Goal: Transaction & Acquisition: Purchase product/service

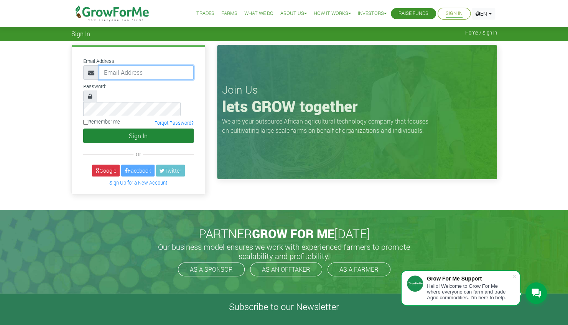
type input "linda@growforme.com"
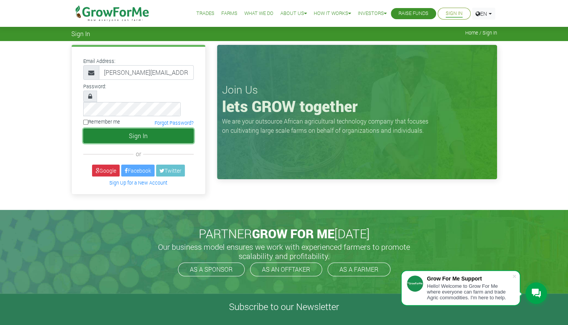
click at [114, 129] on button "Sign In" at bounding box center [138, 136] width 111 height 15
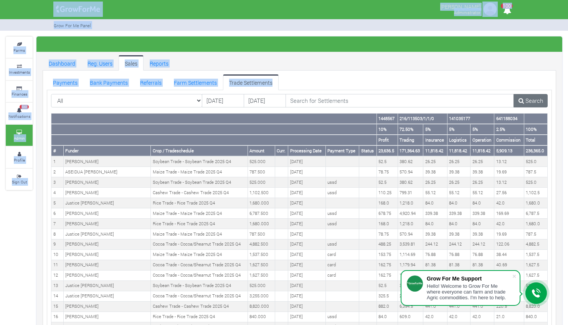
click at [349, 79] on body "Grow For Me Support Hello! Welcome to Grow For Me where everyone can farm and t…" at bounding box center [284, 162] width 568 height 325
click at [349, 79] on ul "Payments Bank Payments Referrals Farm Settlements Trade Settlements" at bounding box center [299, 81] width 505 height 15
click at [71, 84] on link "Payments" at bounding box center [65, 81] width 37 height 15
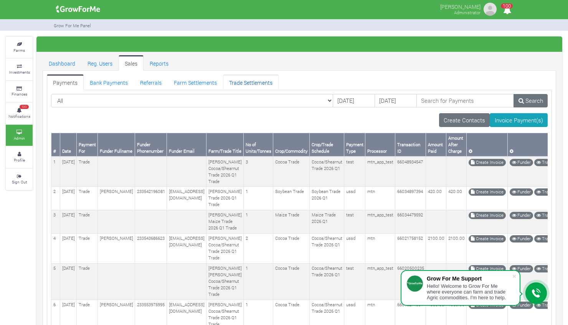
click at [243, 87] on link "Trade Settlements" at bounding box center [251, 81] width 56 height 15
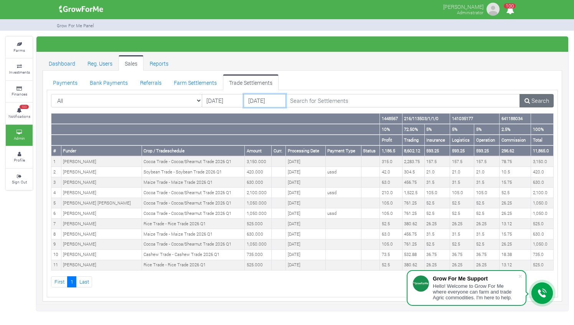
click at [254, 97] on input "03/10/2025" at bounding box center [265, 101] width 42 height 14
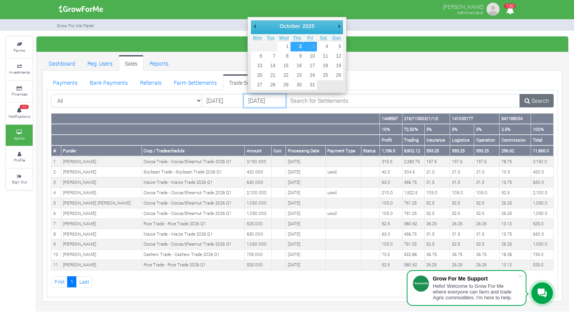
type input "02/10/2025"
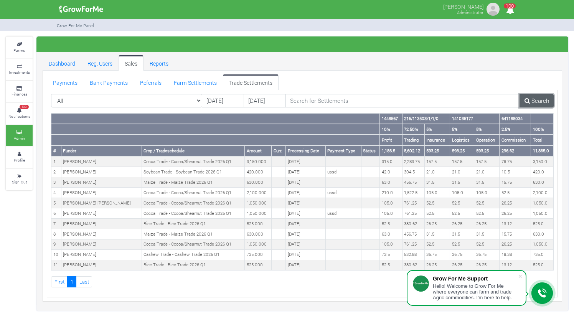
click at [538, 97] on link "Search" at bounding box center [537, 101] width 34 height 14
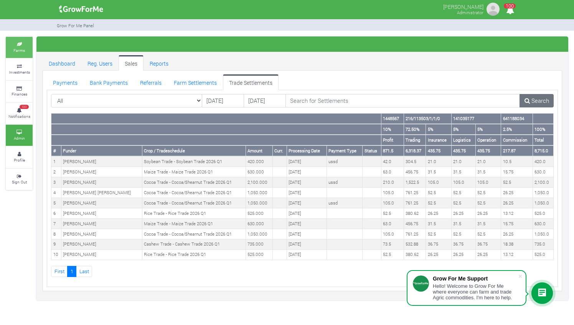
click at [22, 48] on small "Farms" at bounding box center [19, 50] width 12 height 5
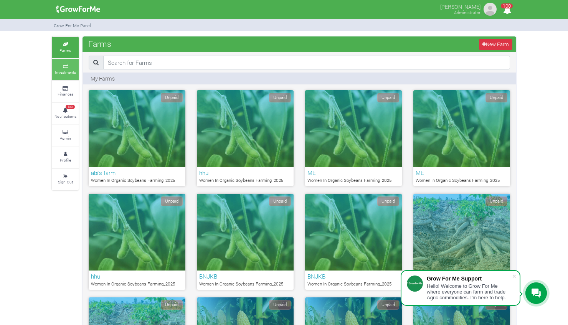
click at [72, 68] on link "Investments" at bounding box center [65, 69] width 27 height 21
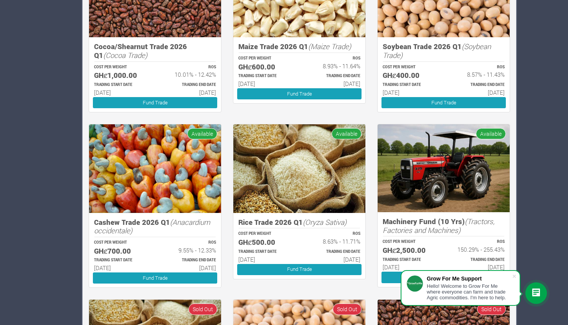
scroll to position [723, 0]
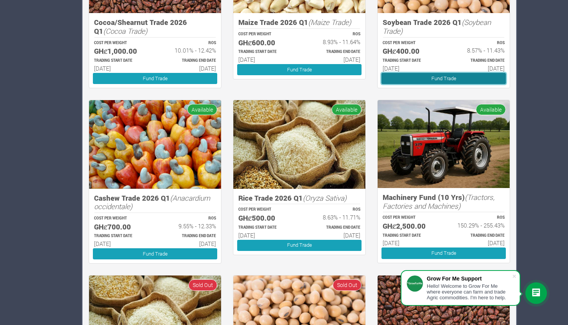
click at [414, 79] on link "Fund Trade" at bounding box center [443, 78] width 124 height 11
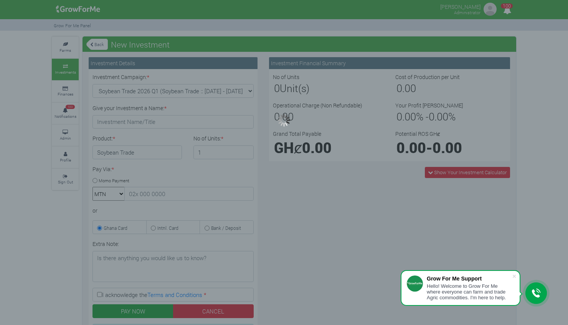
type input "1"
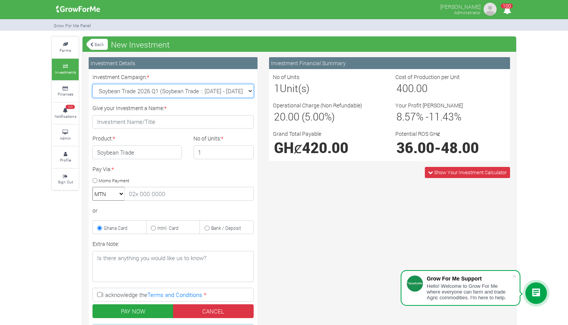
click at [246, 89] on select "Soybean Trade 2026 Q1 (Soybean Trade :: [DATE] - [DATE]) Cocoa/Shearnut Trade 2…" at bounding box center [172, 91] width 161 height 14
select select "50"
click at [92, 84] on select "Soybean Trade 2026 Q1 (Soybean Trade :: [DATE] - [DATE]) Cocoa/Shearnut Trade 2…" at bounding box center [172, 91] width 161 height 14
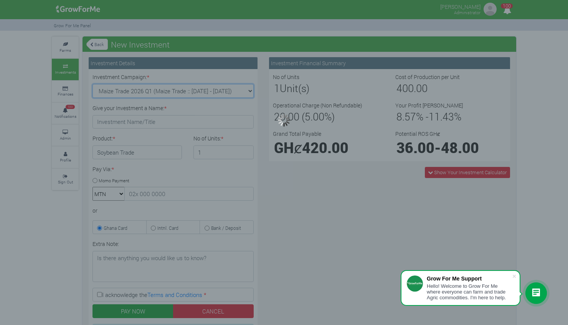
type input "1"
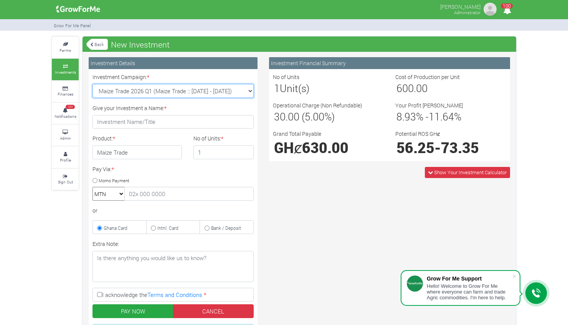
click at [247, 87] on select "Soybean Trade 2026 Q1 (Soybean Trade :: [DATE] - [DATE]) Cocoa/Shearnut Trade 2…" at bounding box center [172, 91] width 161 height 14
click at [92, 84] on select "Soybean Trade 2026 Q1 (Soybean Trade :: [DATE] - [DATE]) Cocoa/Shearnut Trade 2…" at bounding box center [172, 91] width 161 height 14
click at [251, 91] on select "Soybean Trade 2026 Q1 (Soybean Trade :: [DATE] - [DATE]) Cocoa/Shearnut Trade 2…" at bounding box center [172, 91] width 161 height 14
select select "54"
click at [92, 84] on select "Soybean Trade 2026 Q1 (Soybean Trade :: 01st Jan 2026 - 30th Jun 2026) Cocoa/Sh…" at bounding box center [172, 91] width 161 height 14
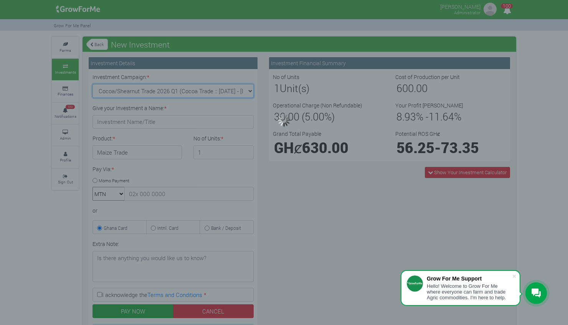
type input "1"
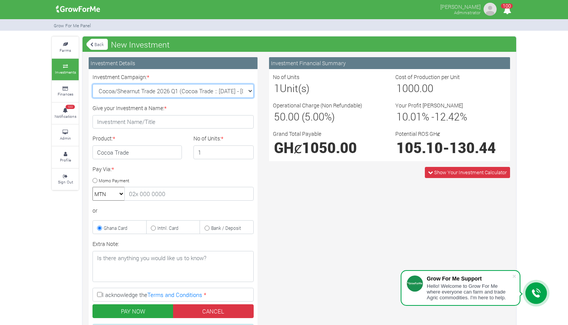
click at [247, 91] on select "Soybean Trade 2026 Q1 (Soybean Trade :: 01st Jan 2026 - 30th Jun 2026) Cocoa/Sh…" at bounding box center [172, 91] width 161 height 14
select select "52"
click at [92, 84] on select "Soybean Trade 2026 Q1 (Soybean Trade :: 01st Jan 2026 - 30th Jun 2026) Cocoa/Sh…" at bounding box center [172, 91] width 161 height 14
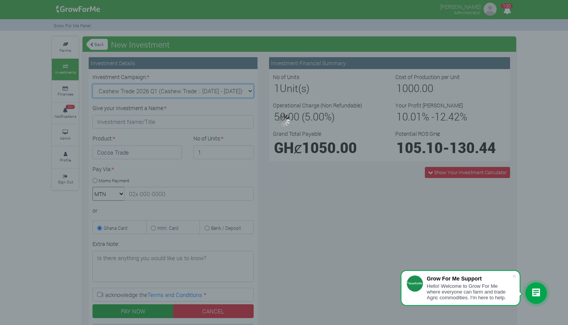
type input "1"
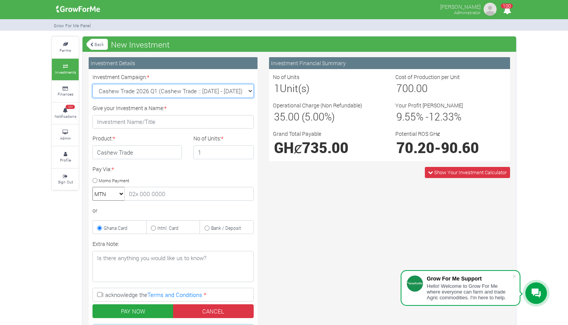
click at [252, 89] on select "Soybean Trade 2026 Q1 (Soybean Trade :: 01st Jan 2026 - 30th Jun 2026) Cocoa/Sh…" at bounding box center [172, 91] width 161 height 14
click at [195, 175] on div "Pay Via: * Momo Payment MTN Telecel Airtel Tigo or Ghana Card Intnl. Card" at bounding box center [173, 199] width 173 height 69
click at [248, 94] on select "Soybean Trade 2026 Q1 (Soybean Trade :: 01st Jan 2026 - 30th Jun 2026) Cocoa/Sh…" at bounding box center [172, 91] width 161 height 14
select select "53"
click at [92, 84] on select "Soybean Trade 2026 Q1 (Soybean Trade :: 01st Jan 2026 - 30th Jun 2026) Cocoa/Sh…" at bounding box center [172, 91] width 161 height 14
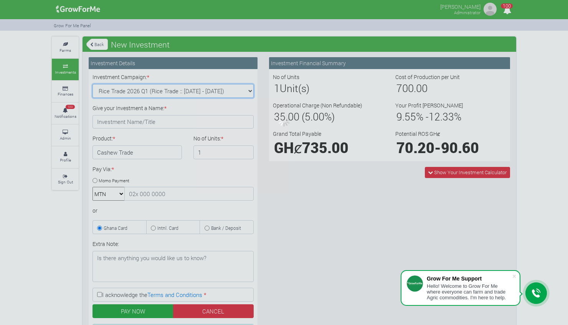
type input "1"
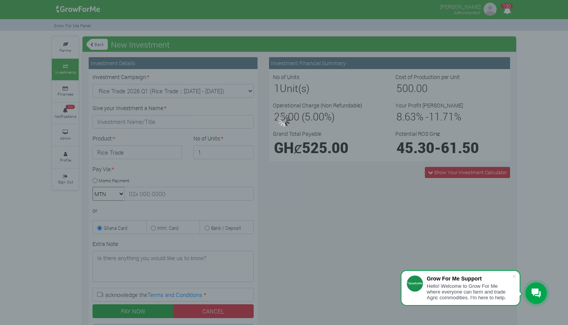
click at [62, 50] on div at bounding box center [284, 162] width 568 height 325
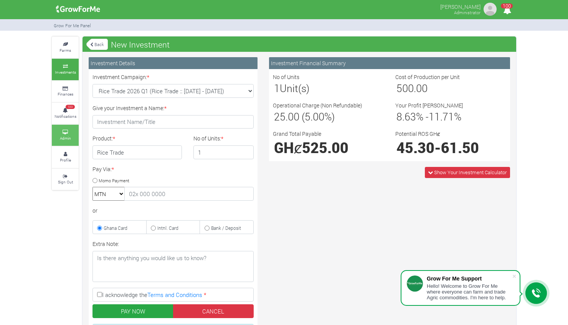
click at [64, 128] on link "Admin" at bounding box center [65, 135] width 27 height 21
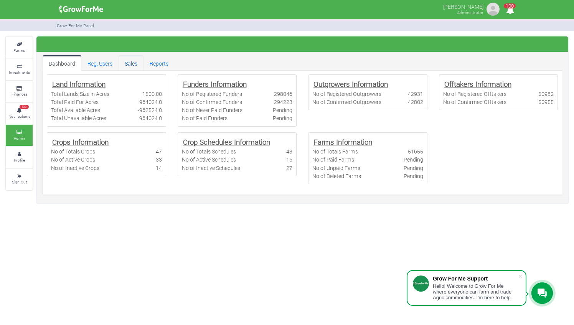
click at [134, 64] on link "Sales" at bounding box center [131, 62] width 25 height 15
